Goal: Navigation & Orientation: Find specific page/section

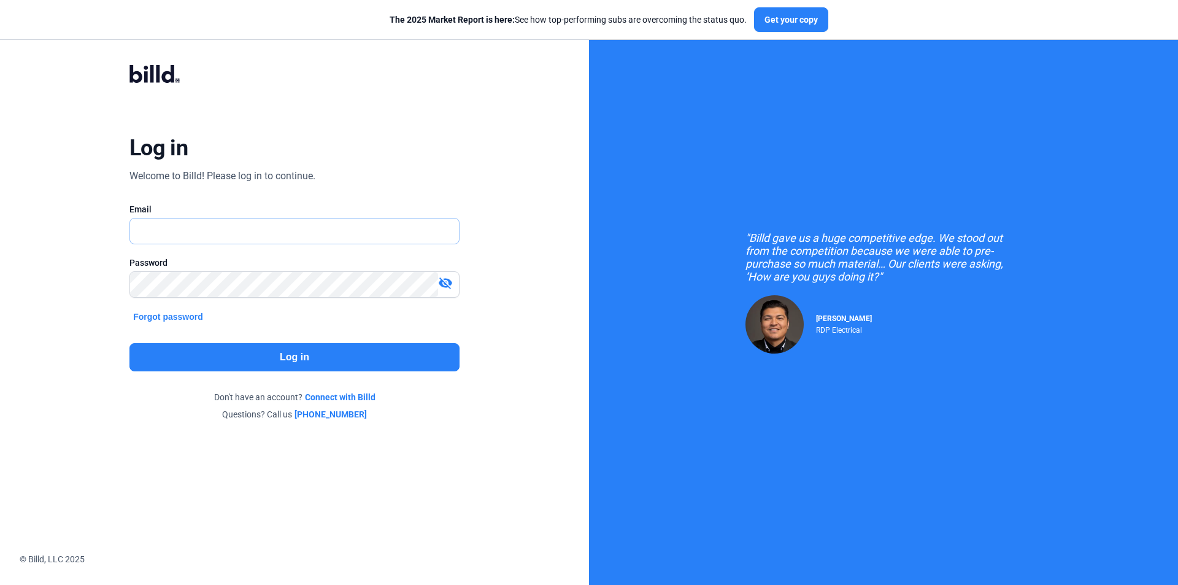
drag, startPoint x: 0, startPoint y: 0, endPoint x: 216, endPoint y: 231, distance: 315.9
click at [216, 231] on input "text" at bounding box center [287, 230] width 315 height 25
type input "[EMAIL_ADDRESS][DOMAIN_NAME]"
click at [304, 353] on button "Log in" at bounding box center [294, 357] width 330 height 28
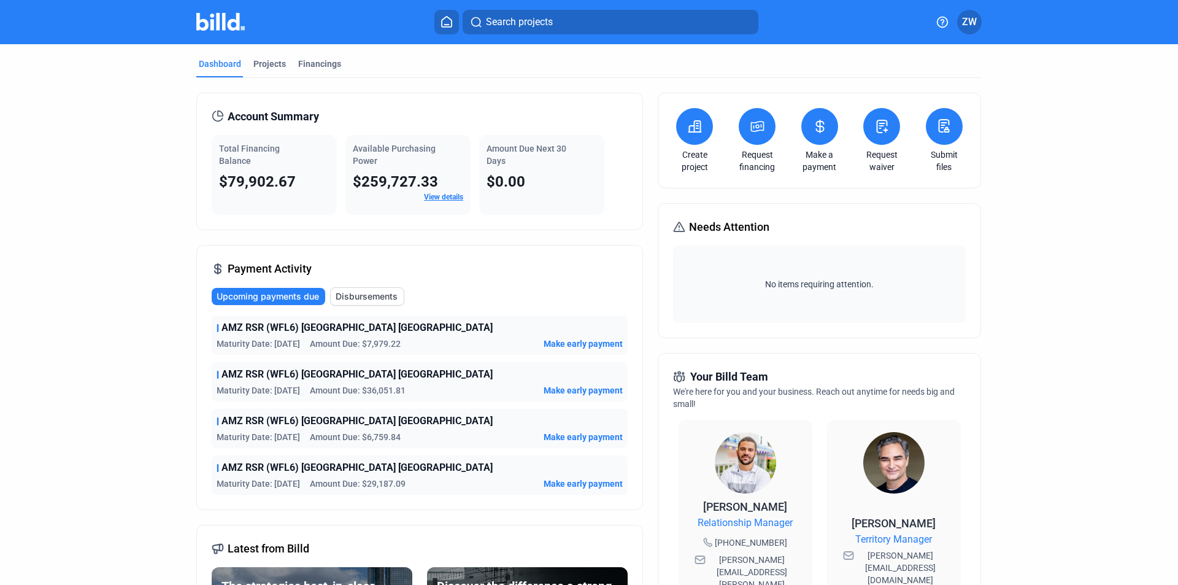
click at [248, 211] on div "Total Financing Balance $79,902.67" at bounding box center [274, 175] width 125 height 80
click at [278, 66] on div "Projects" at bounding box center [269, 64] width 33 height 12
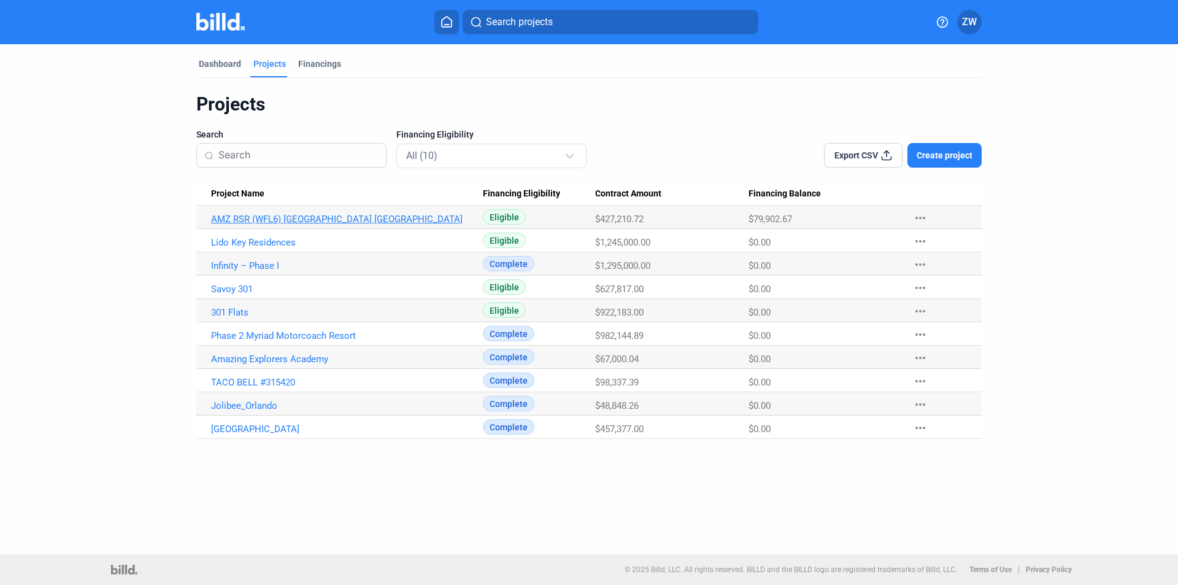
click at [292, 217] on link "AMZ RSR (WFL6) [GEOGRAPHIC_DATA] [GEOGRAPHIC_DATA]" at bounding box center [347, 218] width 272 height 11
